Goal: Navigation & Orientation: Go to known website

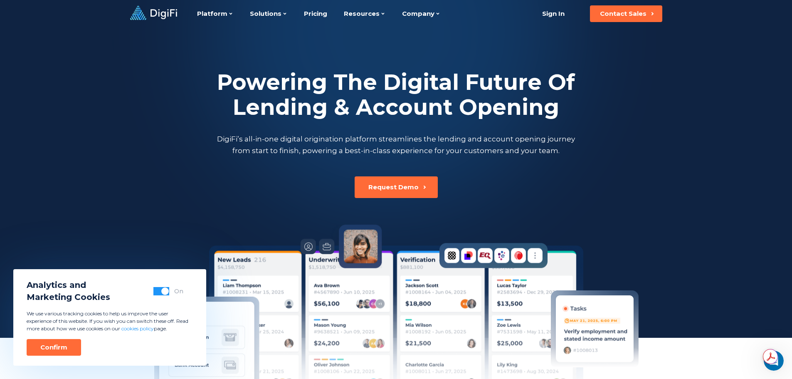
drag, startPoint x: 161, startPoint y: 16, endPoint x: 68, endPoint y: 158, distance: 169.7
click at [62, 152] on div at bounding box center [396, 169] width 792 height 338
drag, startPoint x: 125, startPoint y: 230, endPoint x: 94, endPoint y: 320, distance: 95.9
click at [124, 230] on div at bounding box center [396, 169] width 792 height 338
click at [64, 351] on div "Confirm" at bounding box center [53, 347] width 27 height 8
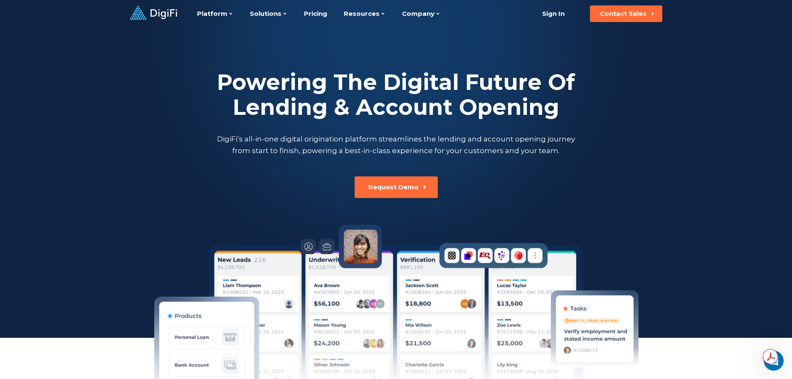
drag, startPoint x: 137, startPoint y: 16, endPoint x: 140, endPoint y: 45, distance: 28.5
click at [98, 63] on div at bounding box center [396, 169] width 792 height 338
click at [168, 9] on icon at bounding box center [153, 13] width 47 height 14
drag, startPoint x: 0, startPoint y: 0, endPoint x: 127, endPoint y: 63, distance: 141.9
click at [127, 63] on div at bounding box center [396, 169] width 792 height 338
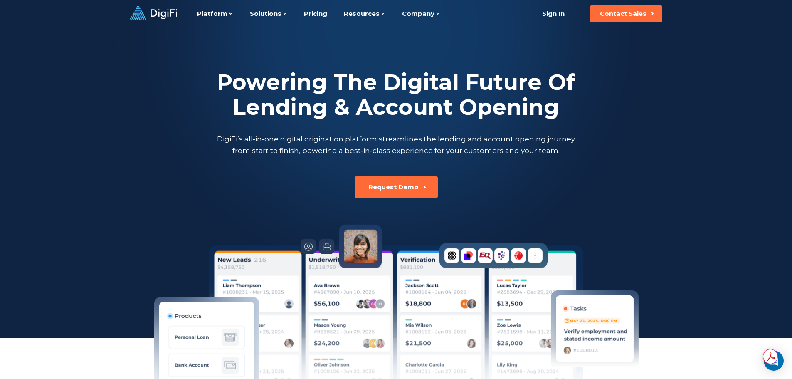
click at [162, 16] on icon at bounding box center [164, 14] width 27 height 10
drag, startPoint x: 0, startPoint y: 0, endPoint x: 120, endPoint y: 83, distance: 145.9
click at [120, 83] on div at bounding box center [396, 169] width 792 height 338
